Goal: Task Accomplishment & Management: Manage account settings

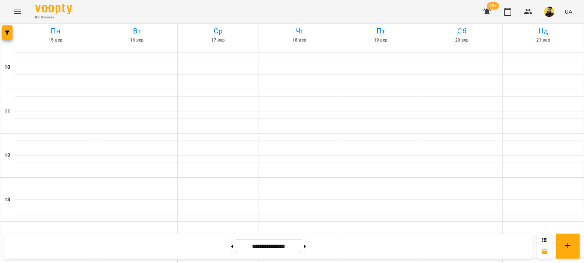
scroll to position [389, 0]
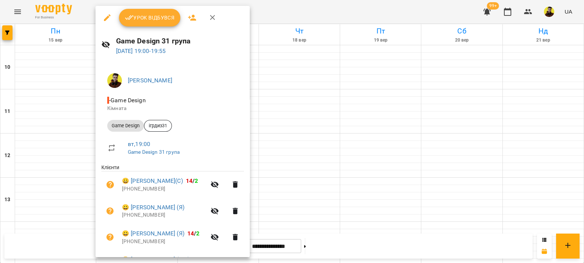
click at [150, 20] on span "Урок відбувся" at bounding box center [150, 17] width 50 height 9
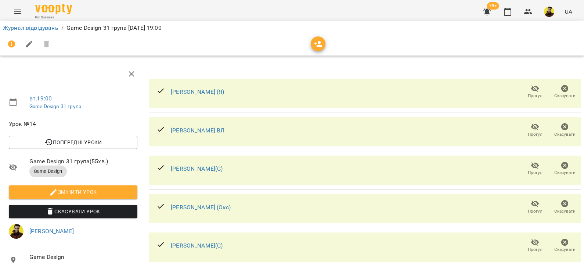
scroll to position [172, 0]
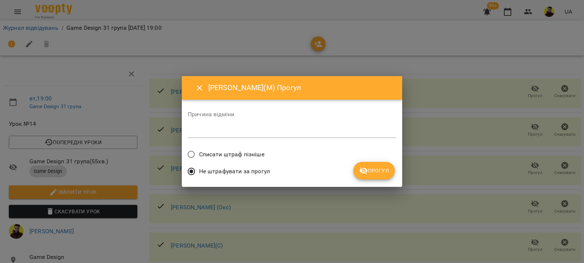
click at [250, 154] on span "Списати штраф пізніше" at bounding box center [231, 154] width 65 height 9
click at [367, 168] on icon "submit" at bounding box center [363, 170] width 9 height 9
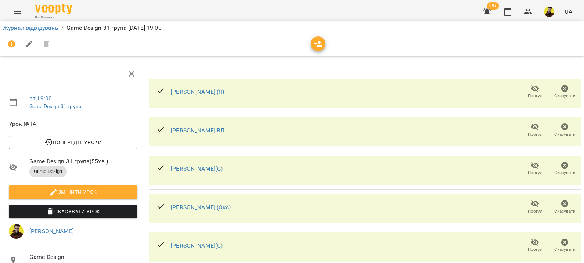
scroll to position [0, 0]
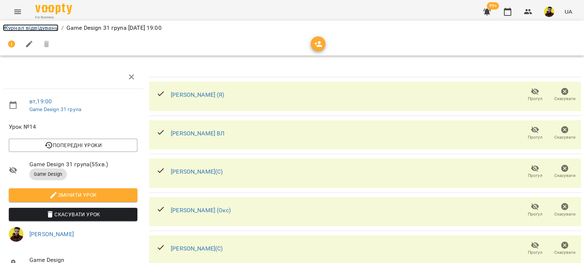
click at [34, 28] on link "Журнал відвідувань" at bounding box center [30, 27] width 55 height 7
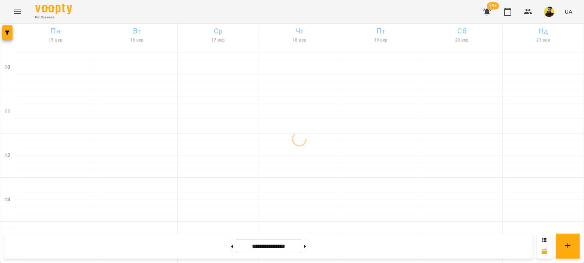
scroll to position [389, 0]
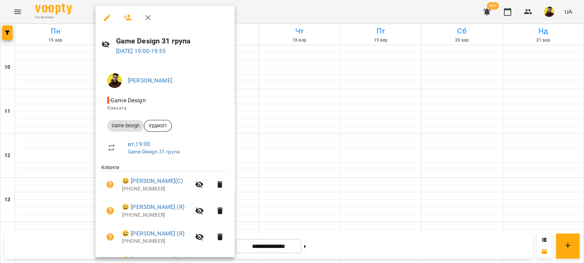
click at [204, 213] on icon "button" at bounding box center [200, 210] width 8 height 7
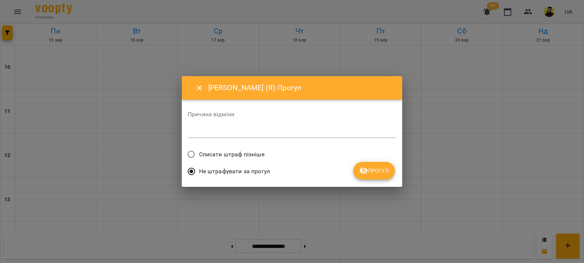
click at [237, 150] on span "Списати штраф пізніше" at bounding box center [231, 154] width 65 height 9
click at [363, 168] on icon "submit" at bounding box center [363, 170] width 9 height 9
